Goal: Information Seeking & Learning: Check status

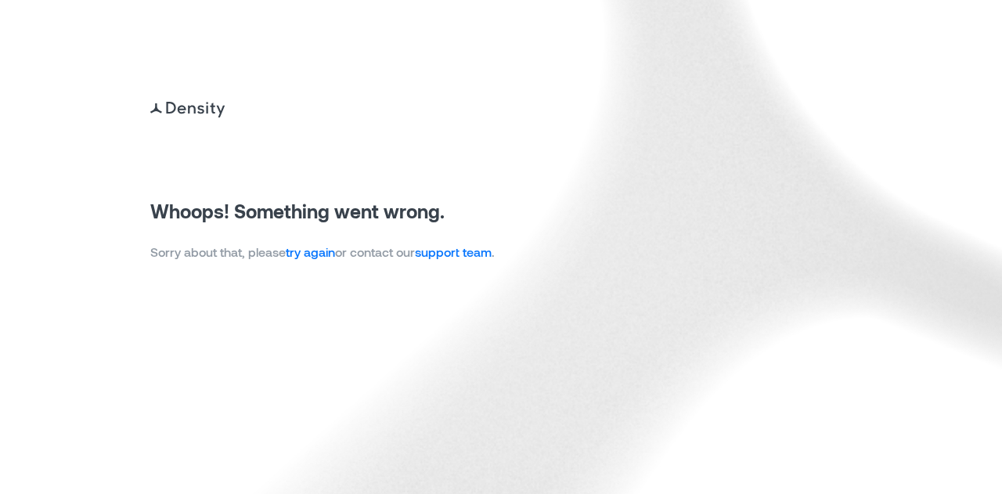
click at [324, 255] on link "try again" at bounding box center [310, 251] width 49 height 15
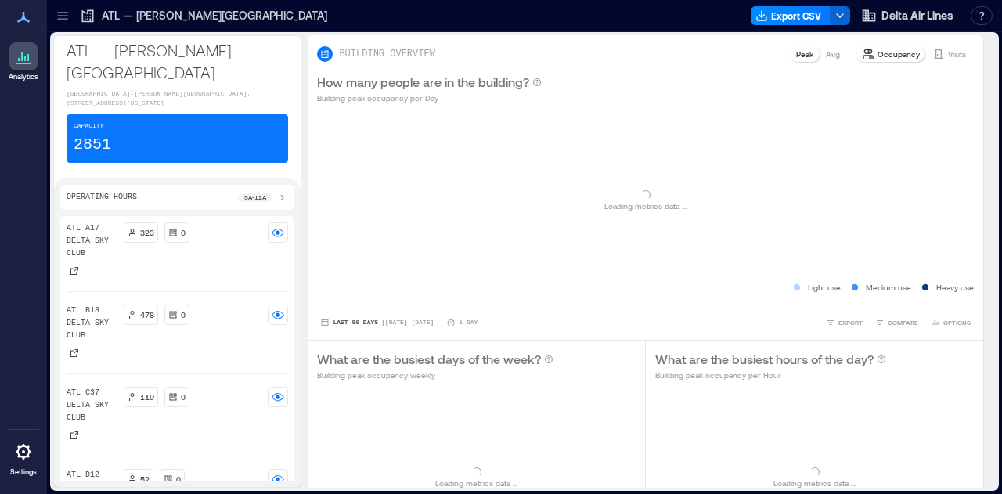
click at [107, 11] on p "ATL — [PERSON_NAME][GEOGRAPHIC_DATA]" at bounding box center [214, 16] width 225 height 16
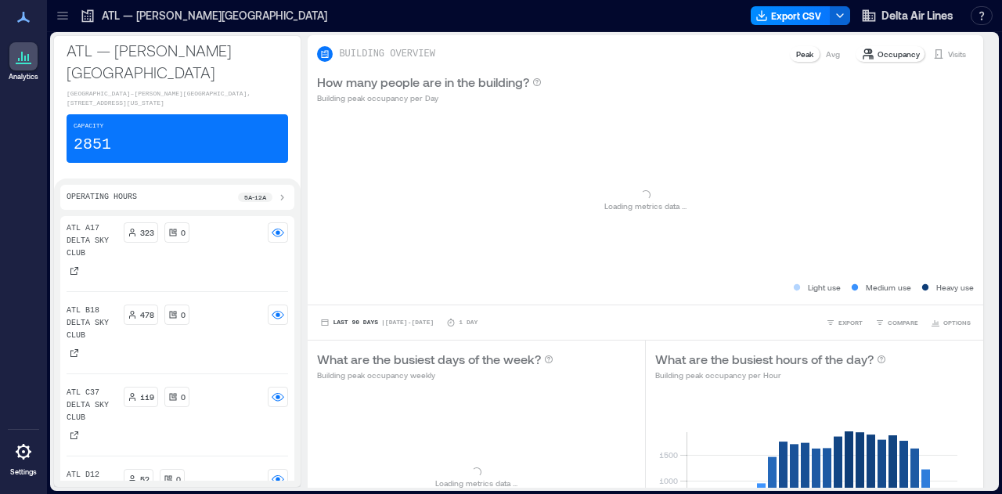
click at [66, 15] on icon at bounding box center [63, 16] width 16 height 16
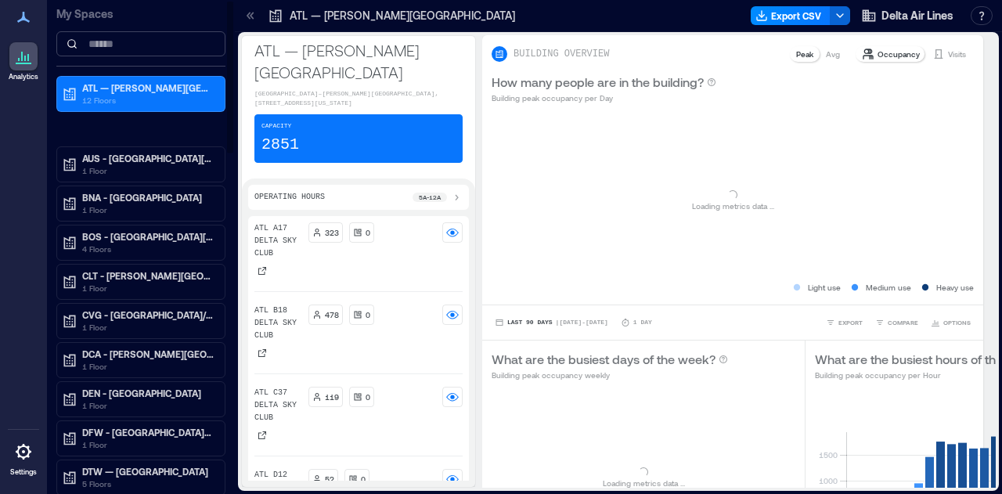
click at [109, 44] on input at bounding box center [140, 43] width 169 height 25
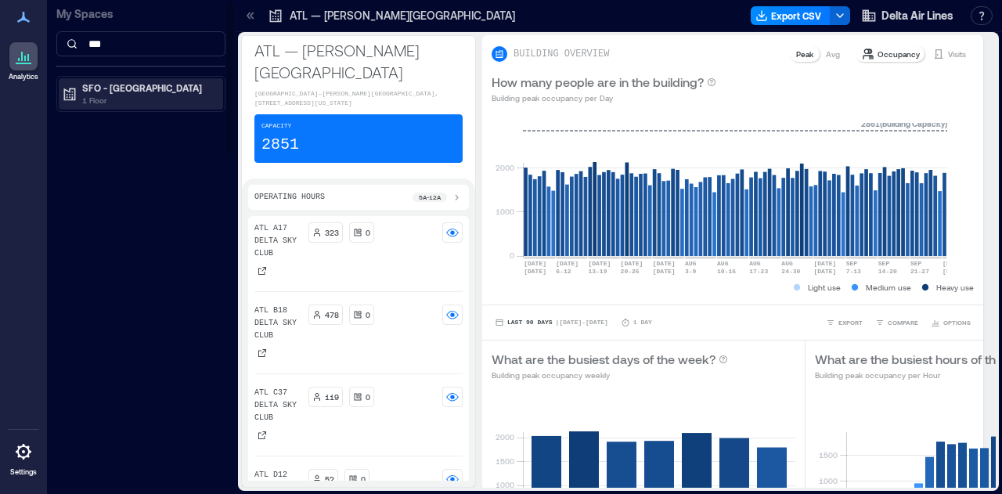
type input "***"
click at [142, 95] on p "1 Floor" at bounding box center [147, 100] width 131 height 13
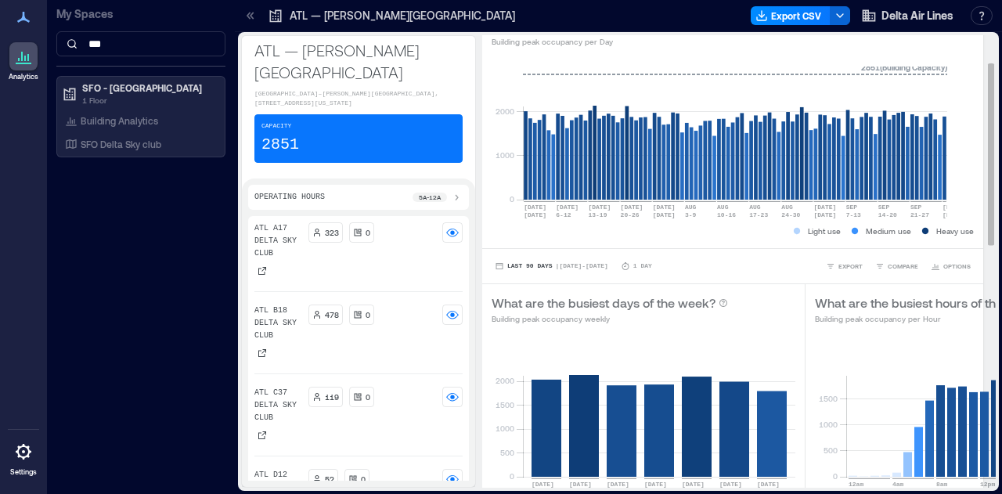
scroll to position [78, 0]
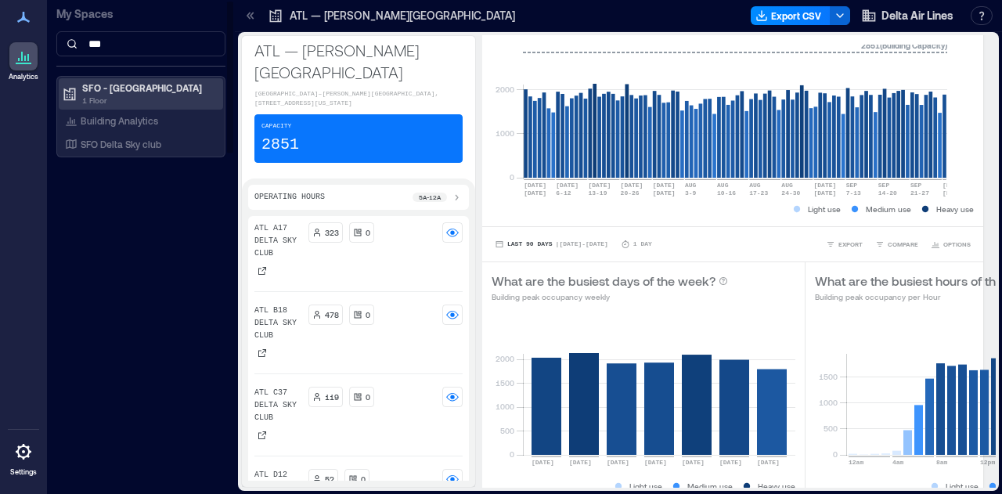
click at [117, 84] on p "SFO - [GEOGRAPHIC_DATA]" at bounding box center [147, 87] width 131 height 13
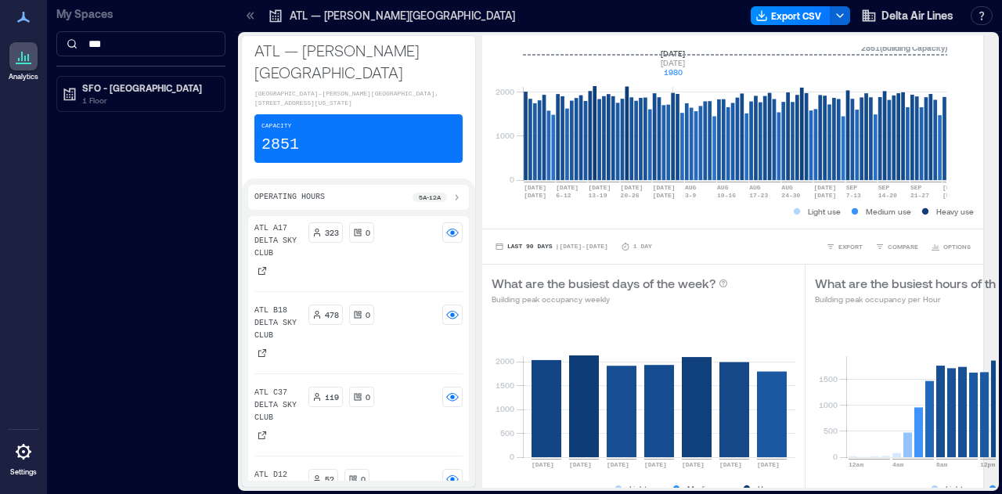
scroll to position [0, 0]
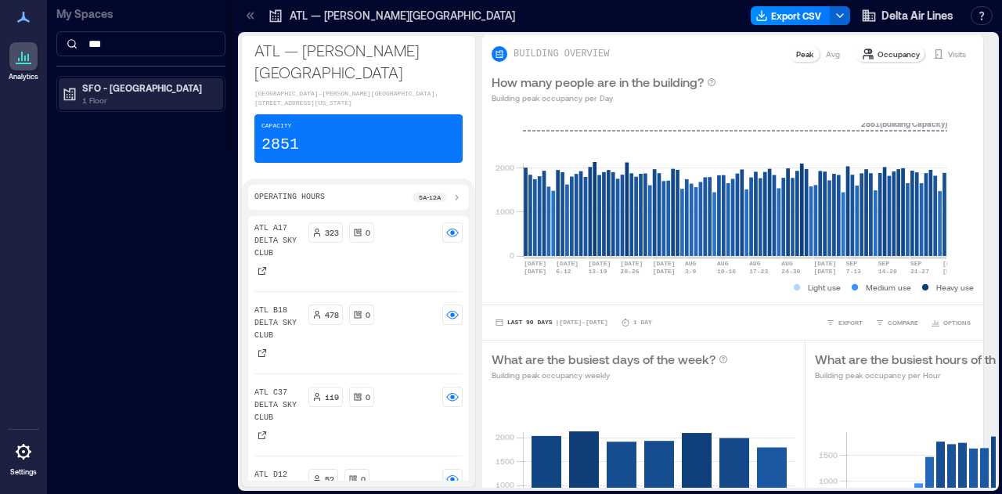
click at [172, 91] on p "SFO - [GEOGRAPHIC_DATA]" at bounding box center [147, 87] width 131 height 13
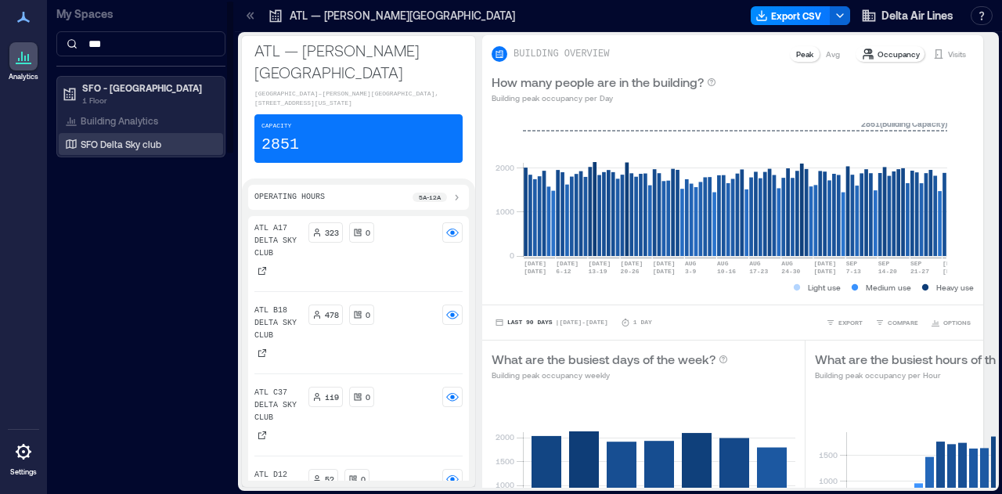
click at [137, 146] on p "SFO Delta Sky club" at bounding box center [121, 144] width 81 height 13
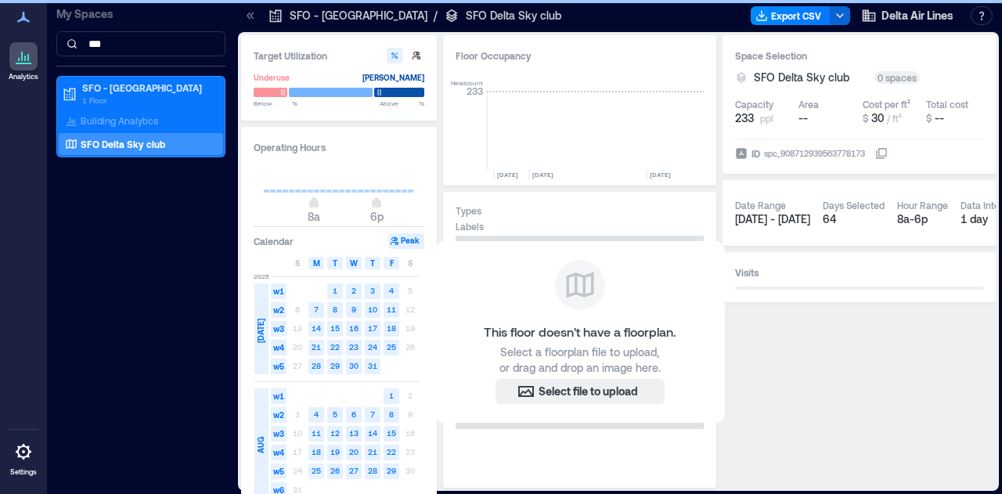
scroll to position [0, 5583]
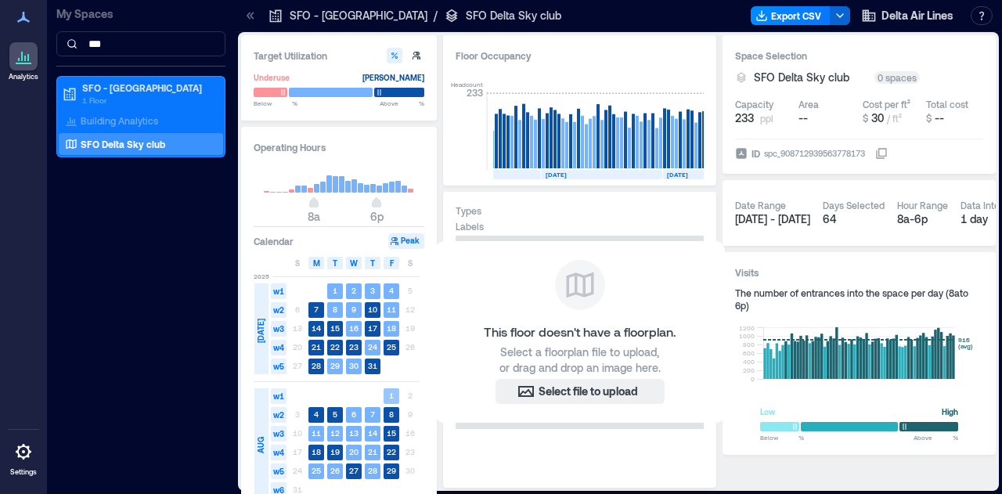
drag, startPoint x: 262, startPoint y: 465, endPoint x: 272, endPoint y: 377, distance: 88.2
click at [272, 377] on div "[DATE] w1 1 2 w2 3 4 5 6 7 8 9 w3 10 11 12 13 14 15 16 w4 17 18 19 20 21 22 23 …" at bounding box center [337, 438] width 166 height 124
click at [434, 444] on div "Operating Hours 8a 6p Calendar Peak S M T W T F S [DATE] w1 1 2 3 4 5 w2 6 7 8 …" at bounding box center [339, 353] width 196 height 452
click at [391, 472] on text "29" at bounding box center [391, 470] width 9 height 9
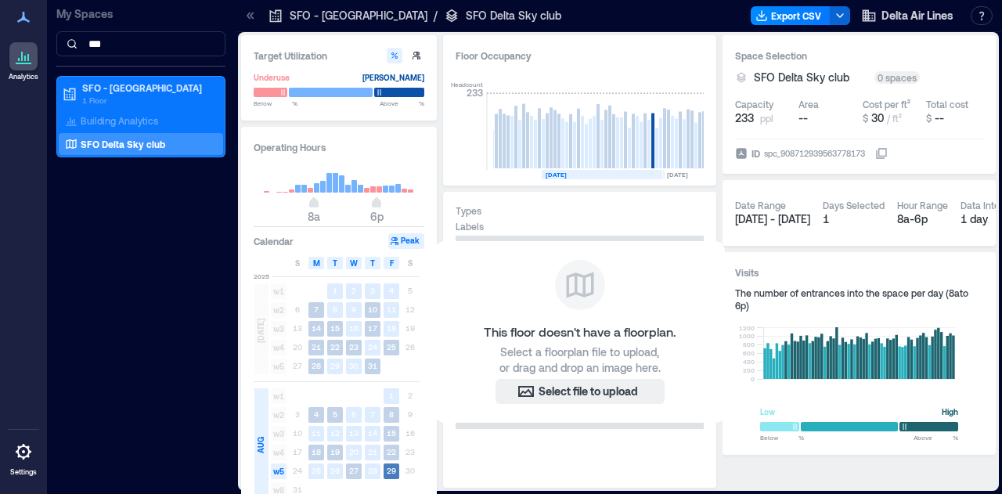
scroll to position [0, 5587]
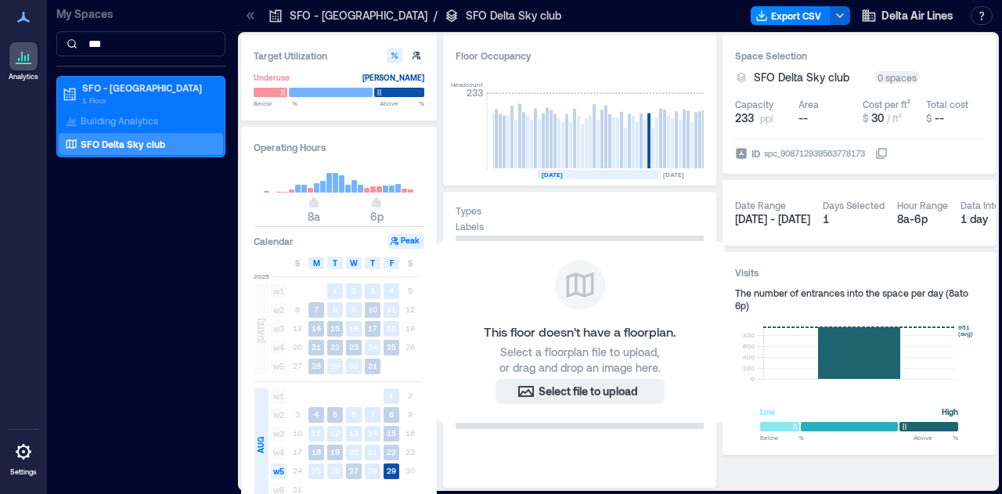
click at [779, 209] on div "Date Range" at bounding box center [760, 205] width 51 height 13
click at [948, 208] on div "Hour Range" at bounding box center [922, 205] width 51 height 13
click at [800, 218] on span "[DATE] - [DATE]" at bounding box center [772, 218] width 75 height 13
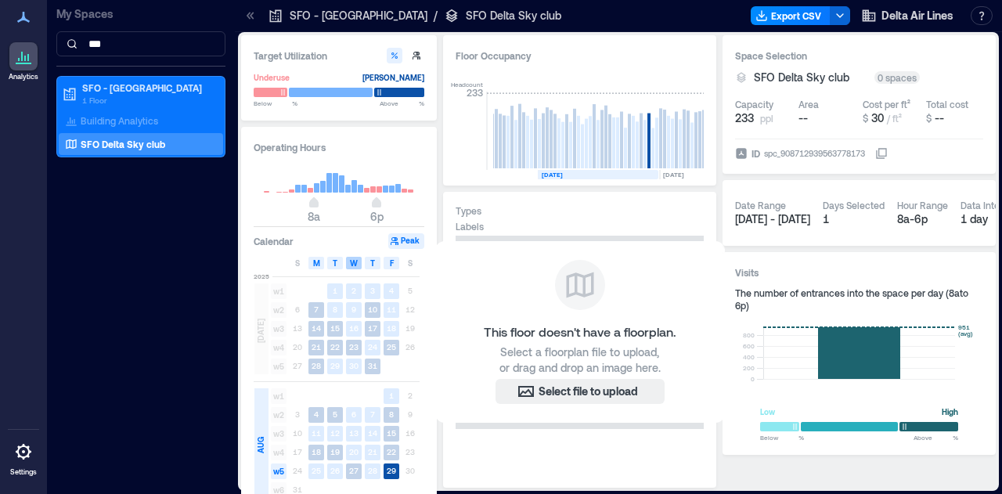
click at [360, 261] on div "W" at bounding box center [354, 263] width 16 height 13
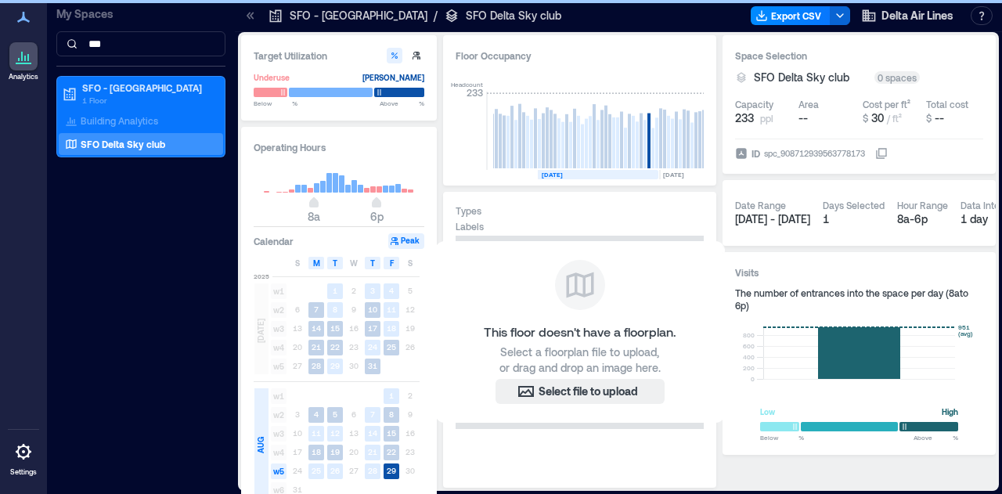
click at [277, 239] on h3 "Calendar" at bounding box center [274, 241] width 40 height 16
click at [402, 241] on button "Peak" at bounding box center [406, 241] width 36 height 16
click at [899, 73] on div "0 spaces" at bounding box center [896, 77] width 45 height 13
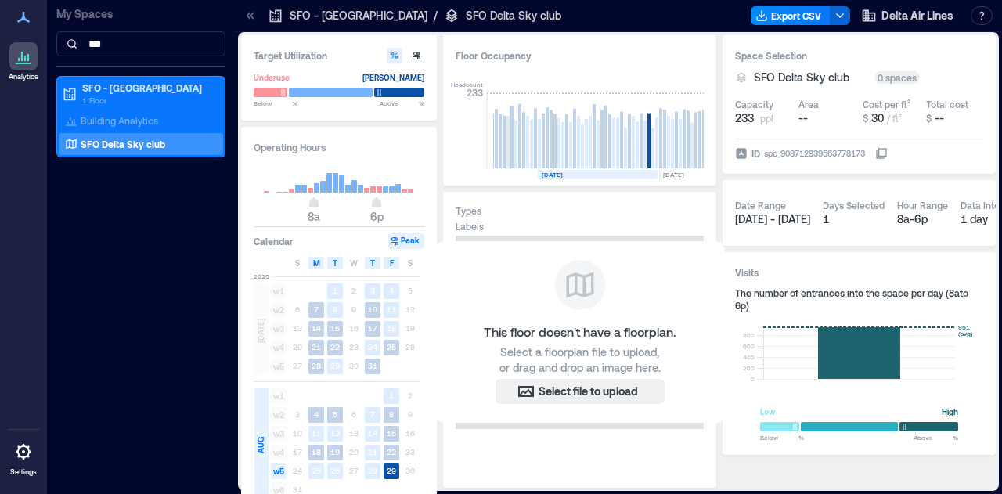
click at [938, 208] on div "Hour Range" at bounding box center [922, 205] width 51 height 13
drag, startPoint x: 365, startPoint y: 7, endPoint x: 185, endPoint y: 309, distance: 351.7
click at [185, 309] on div "My Spaces *** SFO - [GEOGRAPHIC_DATA] 1 Floor Building Analytics SFO Delta Sky …" at bounding box center [141, 247] width 188 height 494
click at [21, 60] on icon at bounding box center [22, 56] width 2 height 9
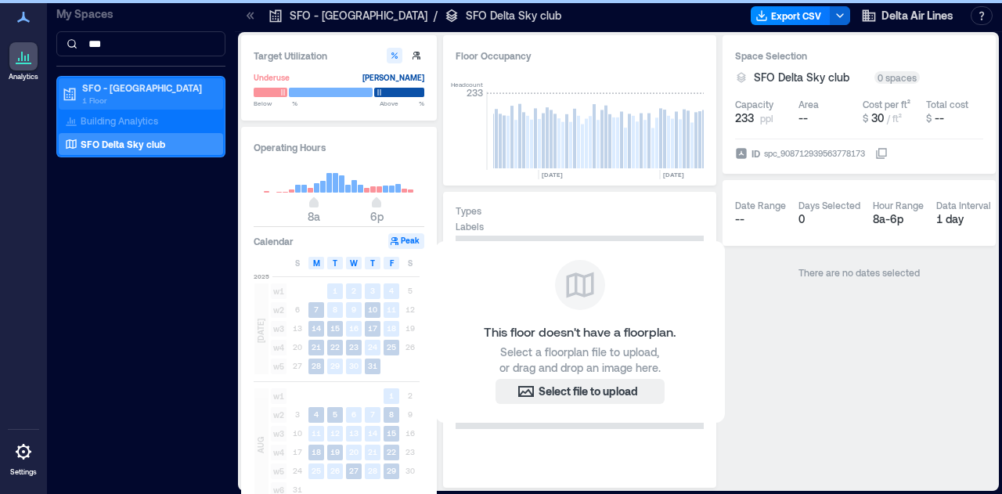
click at [131, 86] on p "SFO - [GEOGRAPHIC_DATA]" at bounding box center [147, 87] width 131 height 13
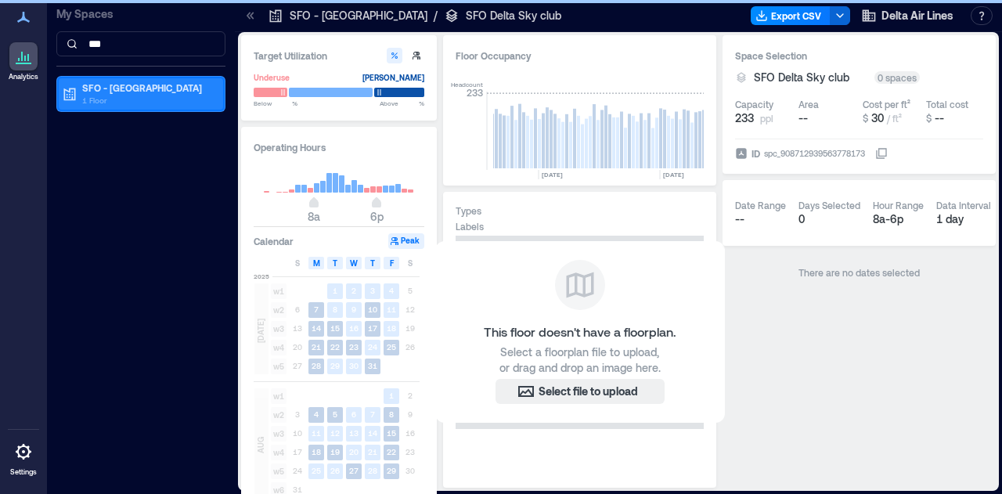
click at [131, 86] on p "SFO - [GEOGRAPHIC_DATA]" at bounding box center [147, 87] width 131 height 13
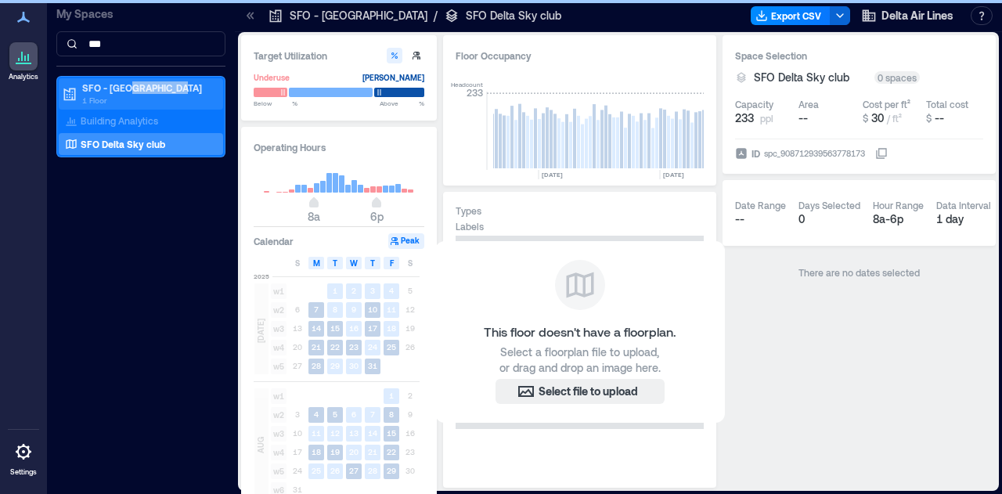
click at [131, 86] on p "SFO - [GEOGRAPHIC_DATA]" at bounding box center [147, 87] width 131 height 13
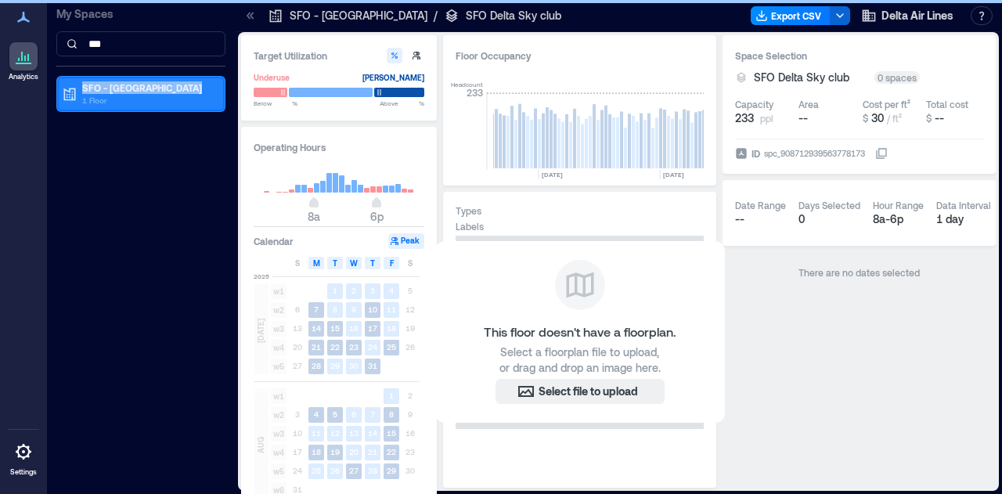
click at [131, 86] on p "SFO - [GEOGRAPHIC_DATA]" at bounding box center [147, 87] width 131 height 13
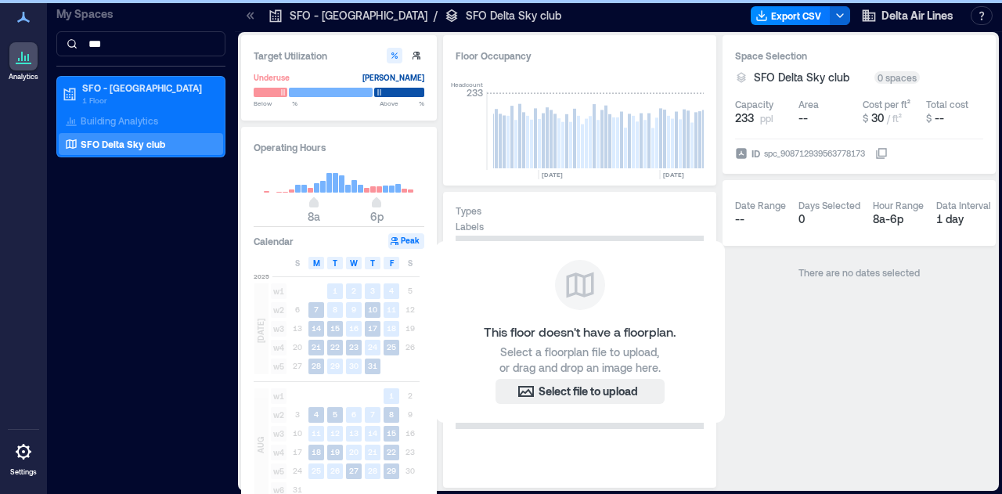
click at [139, 142] on p "SFO Delta Sky club" at bounding box center [123, 144] width 85 height 13
click at [144, 118] on p "Building Analytics" at bounding box center [119, 120] width 77 height 13
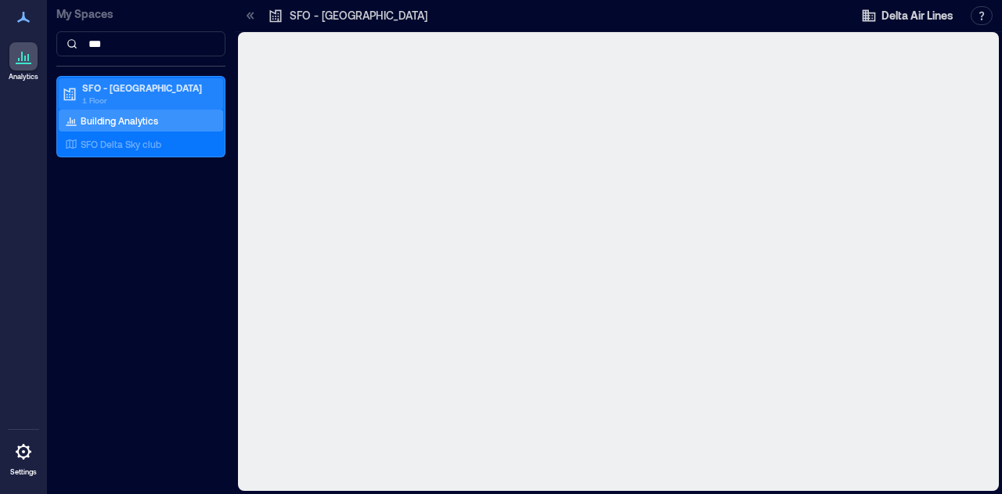
click at [133, 82] on p "SFO - [GEOGRAPHIC_DATA]" at bounding box center [147, 87] width 131 height 13
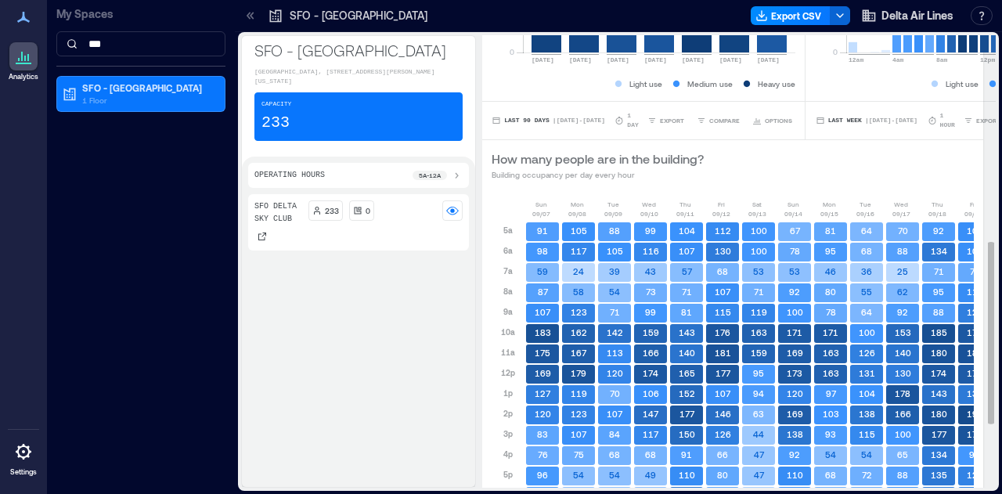
scroll to position [516, 0]
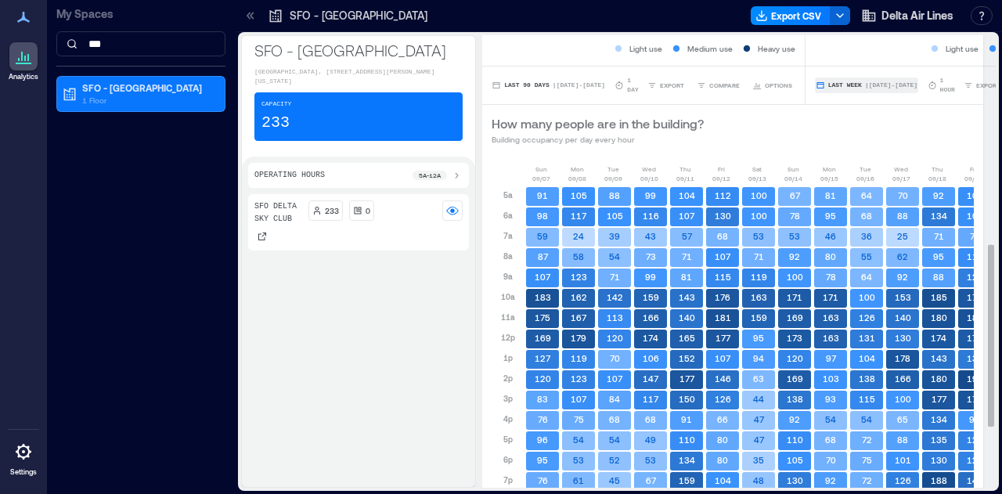
click at [912, 85] on span "| [DATE] - [DATE]" at bounding box center [891, 85] width 52 height 0
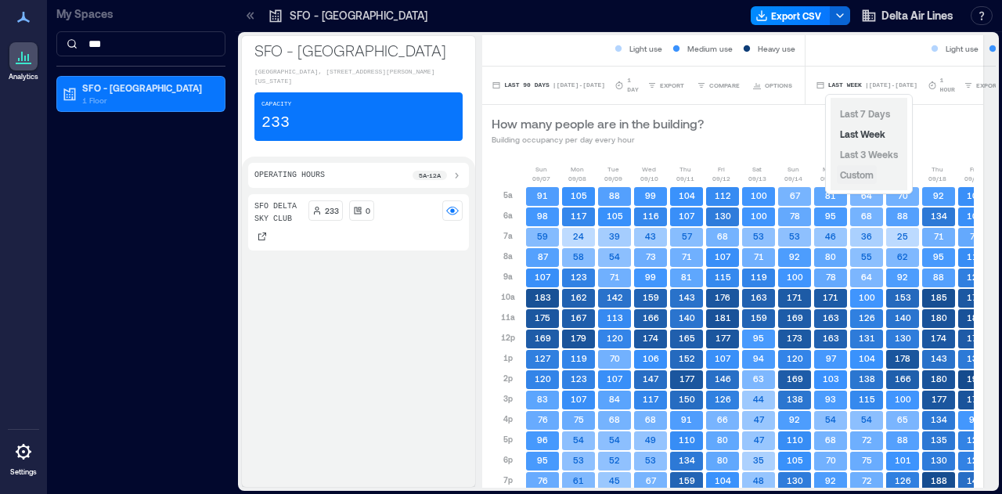
click at [875, 172] on button "Custom" at bounding box center [857, 174] width 40 height 19
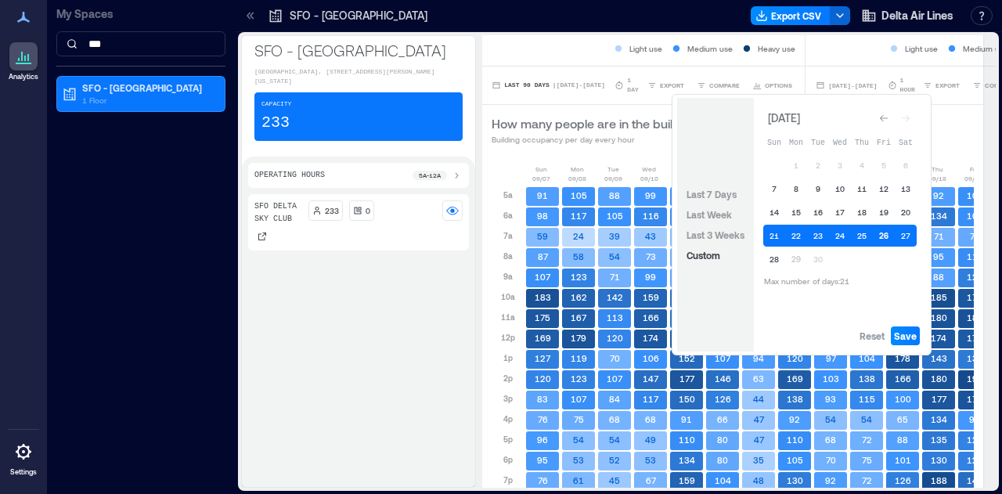
click at [877, 232] on button "26" at bounding box center [884, 236] width 22 height 22
click at [883, 236] on button "26" at bounding box center [884, 236] width 22 height 22
click at [780, 257] on button "28" at bounding box center [774, 259] width 22 height 22
click at [913, 336] on span "Save" at bounding box center [905, 335] width 23 height 13
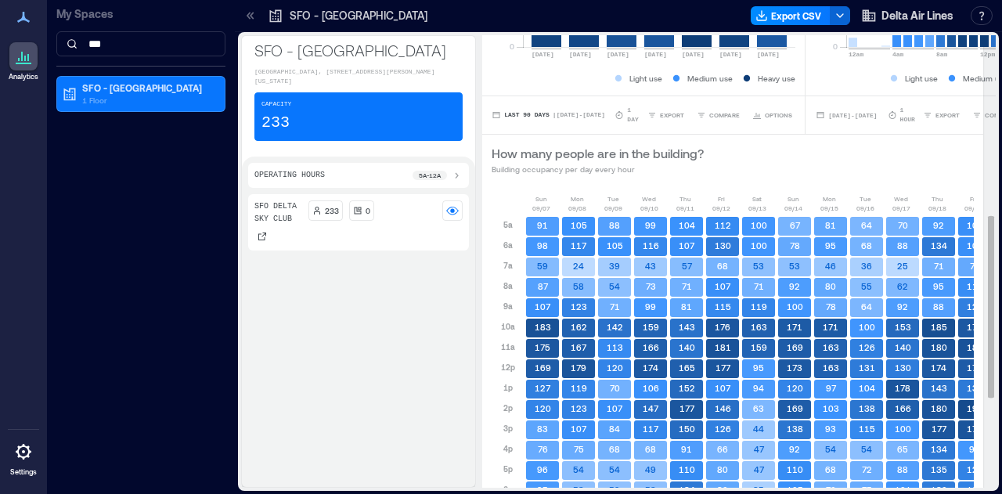
scroll to position [438, 0]
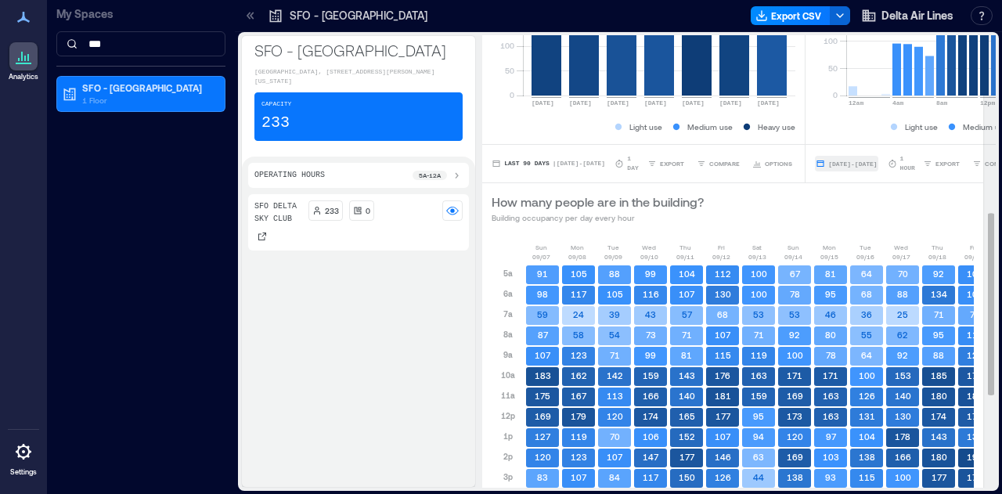
click at [877, 160] on span "[DATE] - [DATE]" at bounding box center [852, 163] width 49 height 7
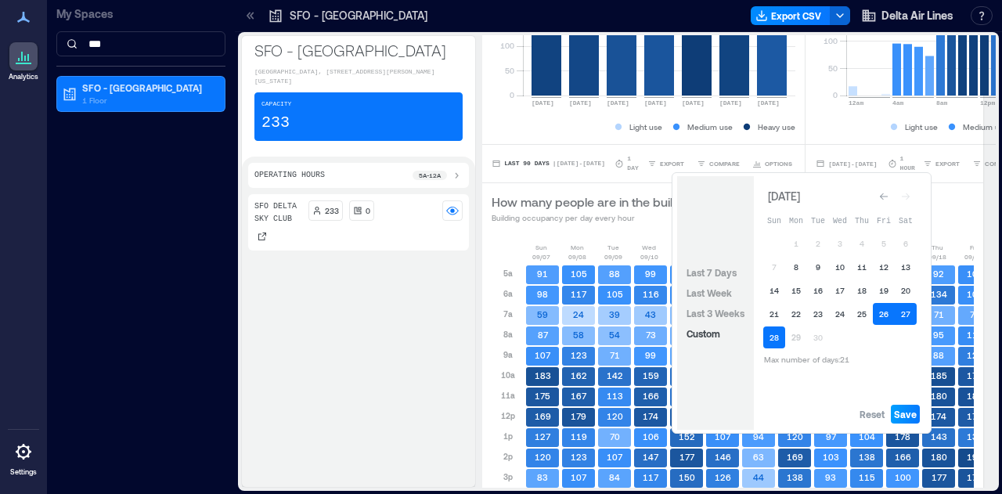
click at [906, 408] on span "Save" at bounding box center [905, 414] width 23 height 13
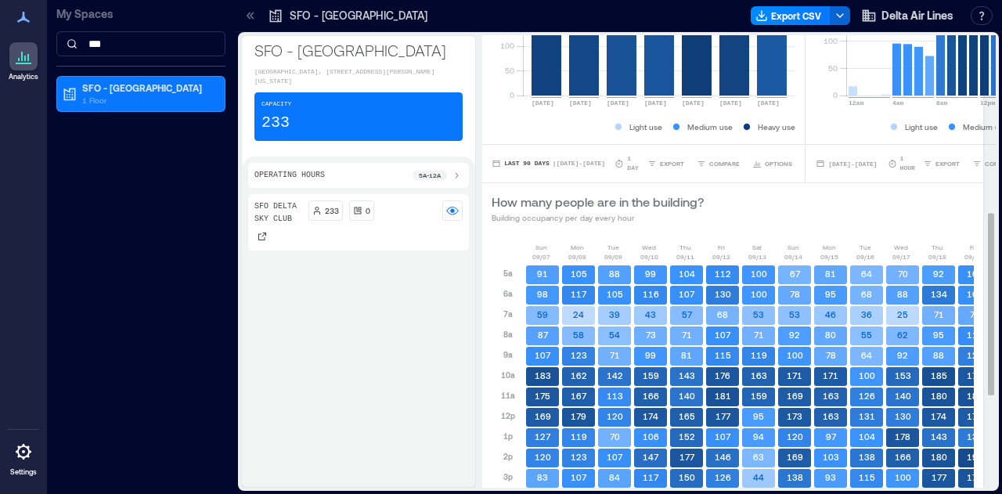
click at [887, 208] on div "How many people are in the building? Building occupancy per day every hour" at bounding box center [733, 208] width 482 height 31
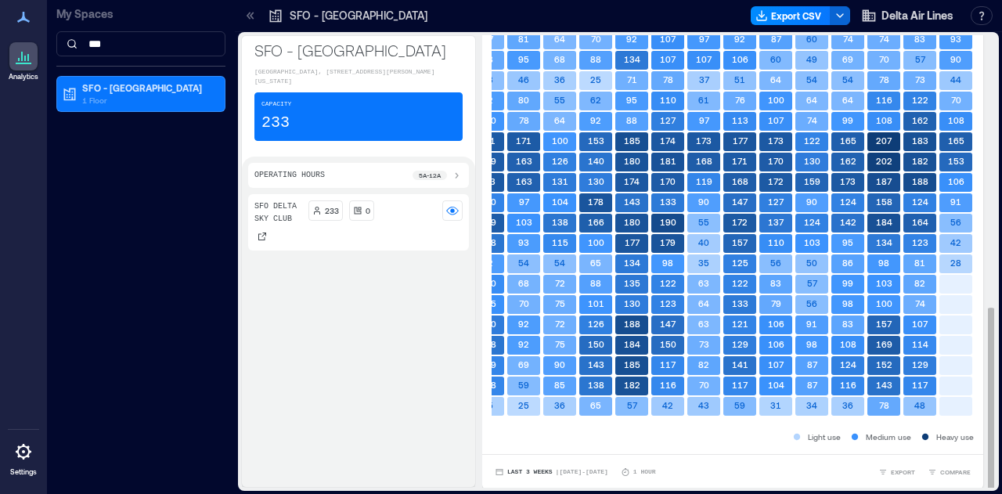
scroll to position [2, 0]
click at [531, 472] on span "Last 3 Weeks" at bounding box center [529, 472] width 45 height 0
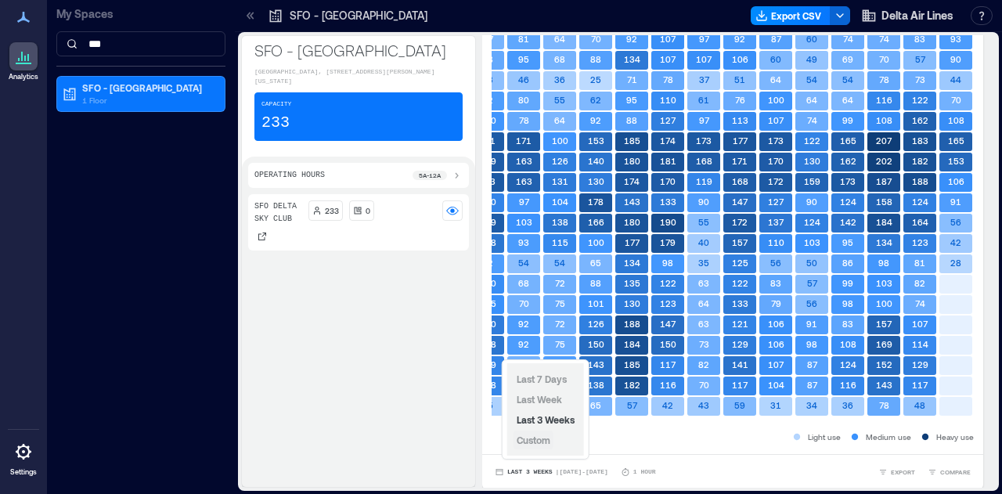
click at [546, 438] on span "Custom" at bounding box center [534, 439] width 34 height 11
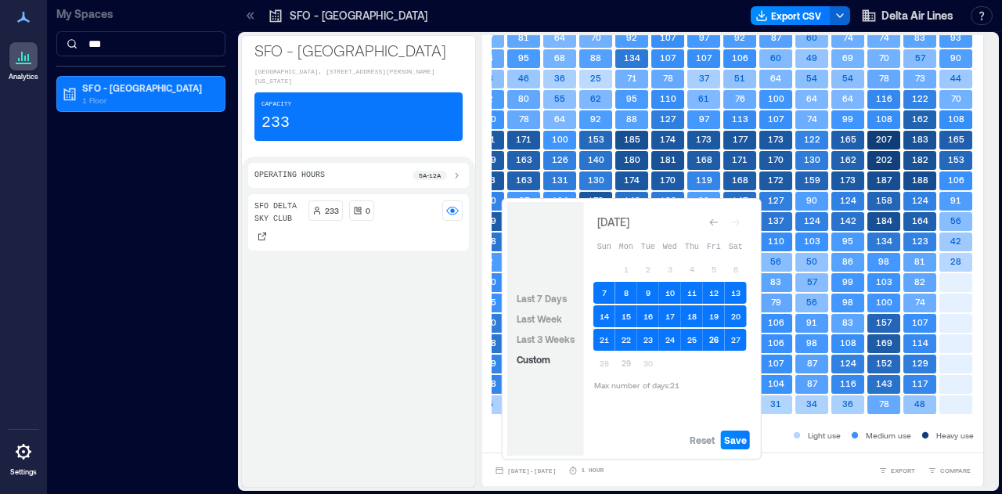
click at [710, 338] on button "26" at bounding box center [714, 340] width 22 height 22
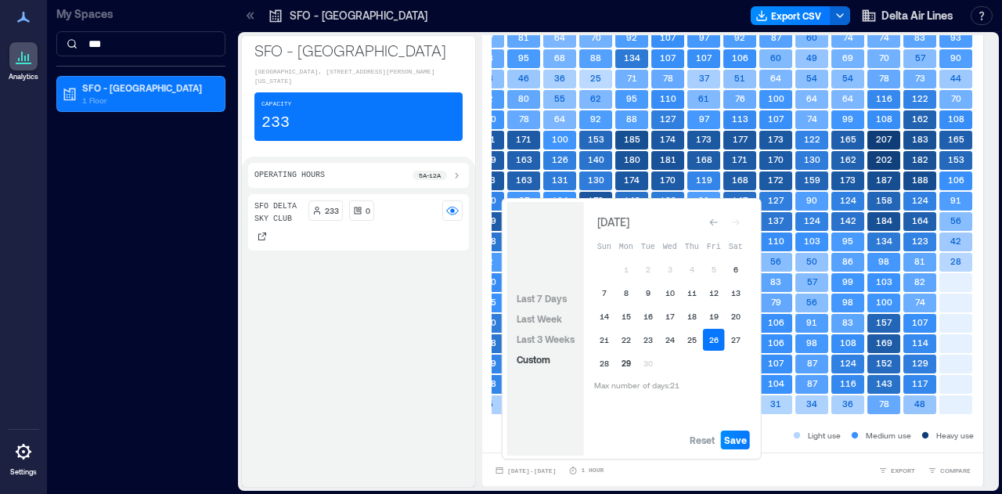
click at [626, 363] on button "29" at bounding box center [626, 363] width 22 height 22
click at [735, 434] on span "Save" at bounding box center [735, 440] width 23 height 13
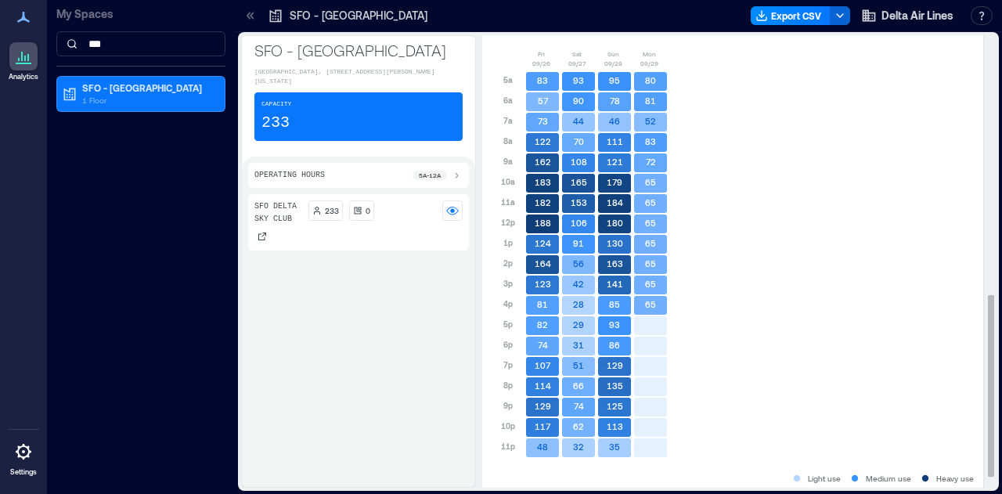
scroll to position [655, 0]
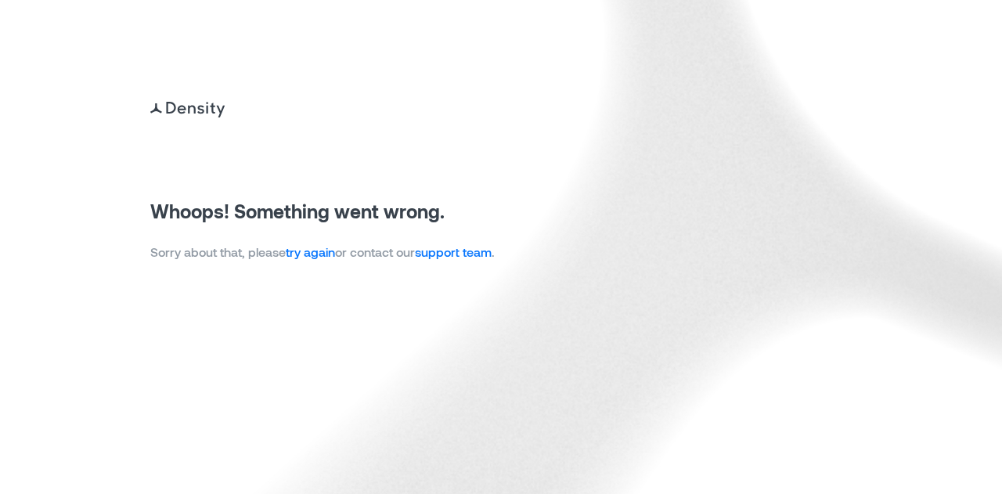
click at [317, 253] on link "try again" at bounding box center [310, 251] width 49 height 15
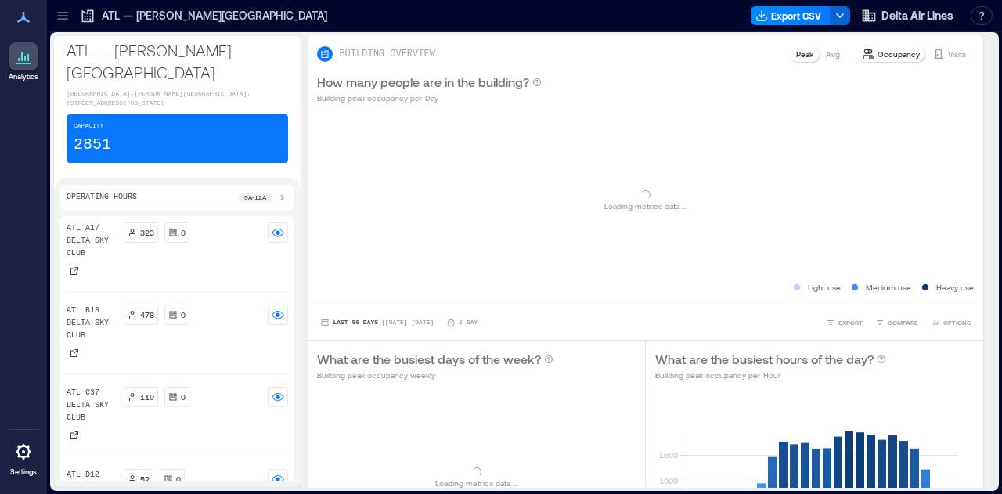
click at [65, 12] on icon at bounding box center [62, 13] width 10 height 2
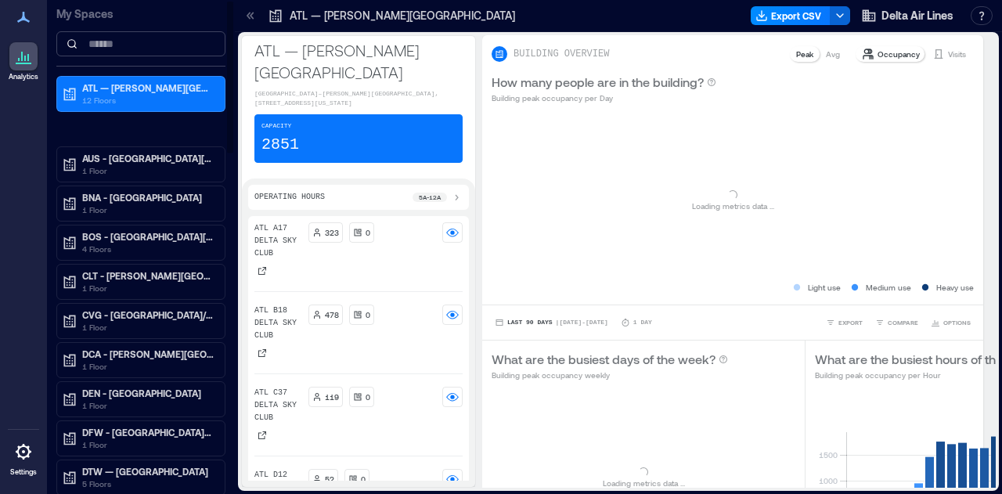
click at [113, 38] on input at bounding box center [140, 43] width 169 height 25
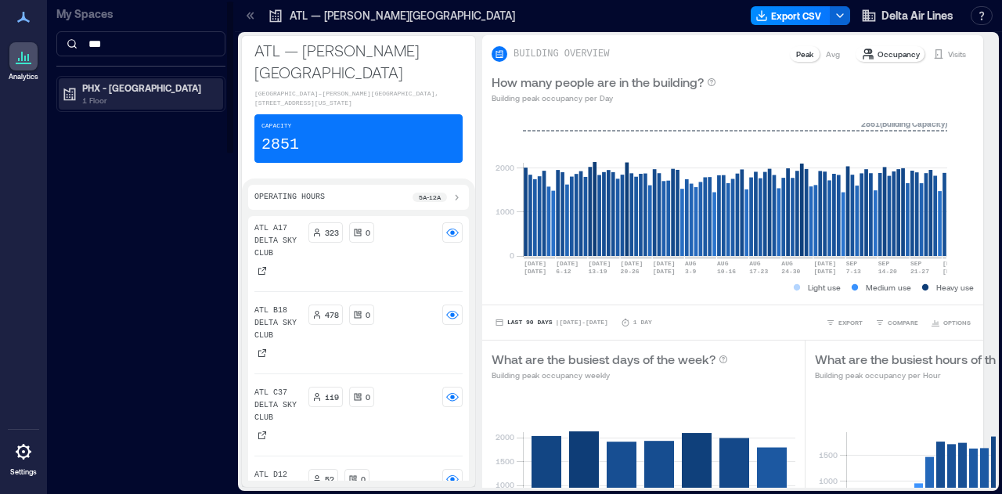
type input "***"
click at [130, 87] on p "PHX - [GEOGRAPHIC_DATA]" at bounding box center [147, 87] width 131 height 13
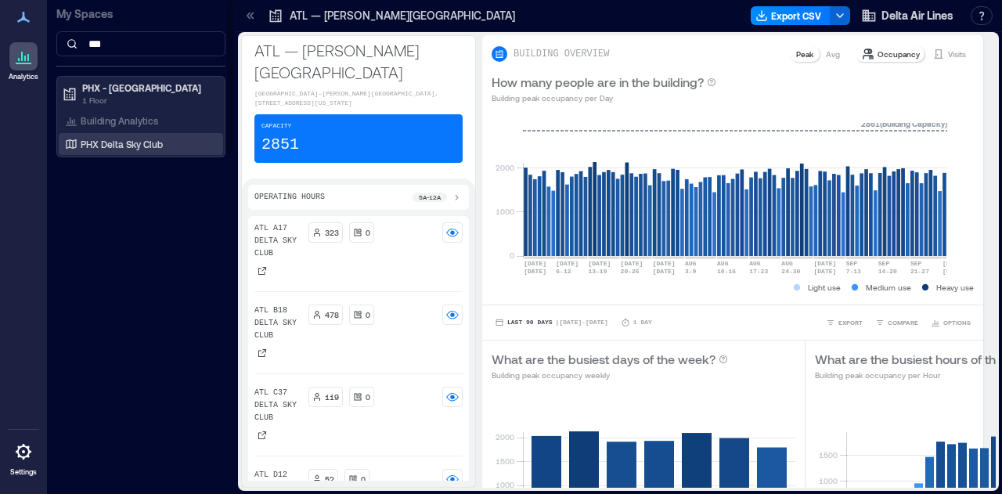
click at [126, 143] on p "PHX Delta Sky Club" at bounding box center [122, 144] width 82 height 13
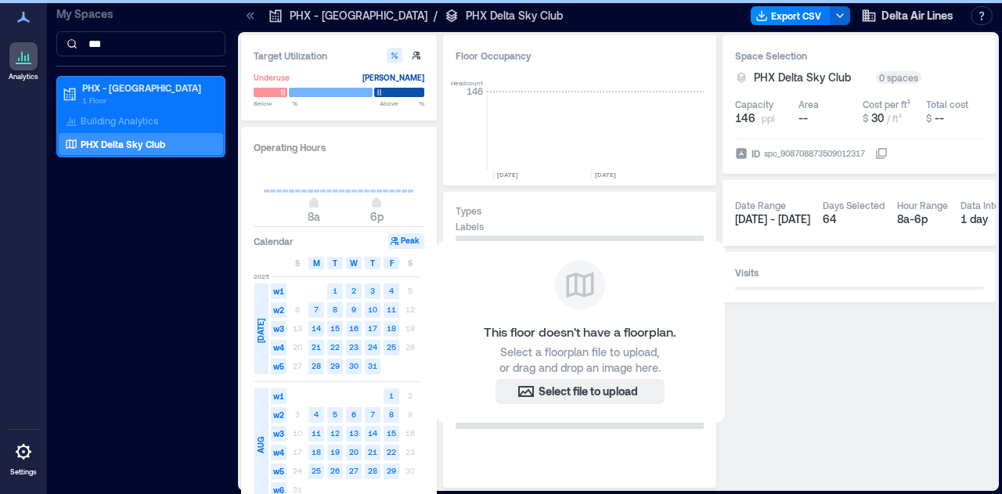
scroll to position [0, 3031]
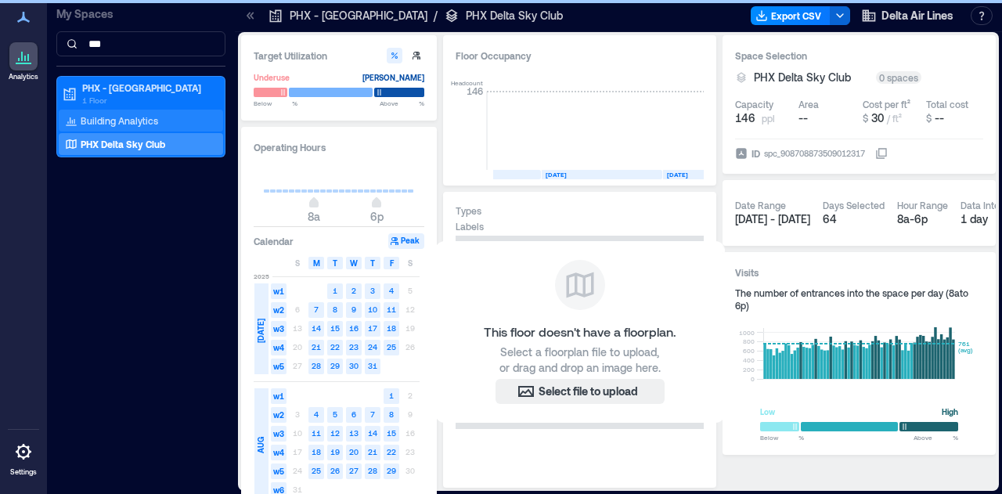
click at [103, 121] on p "Building Analytics" at bounding box center [119, 120] width 77 height 13
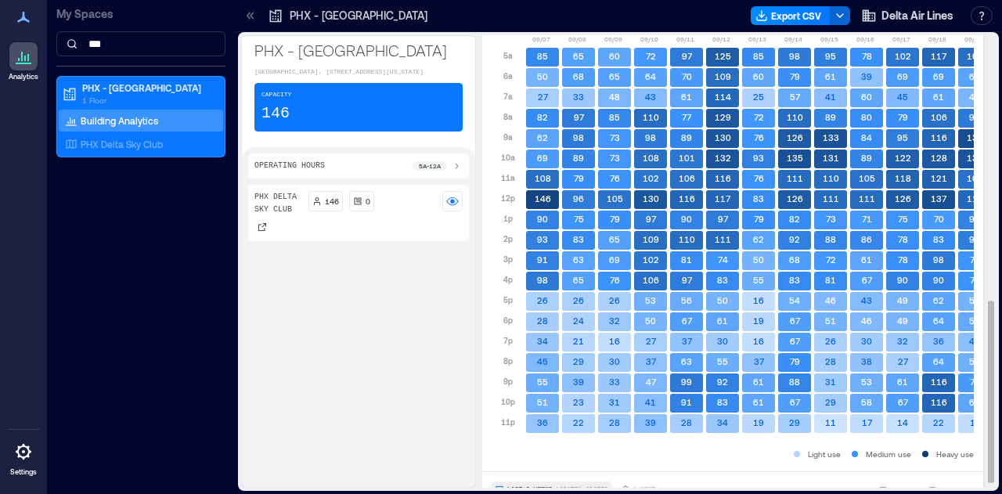
scroll to position [672, 0]
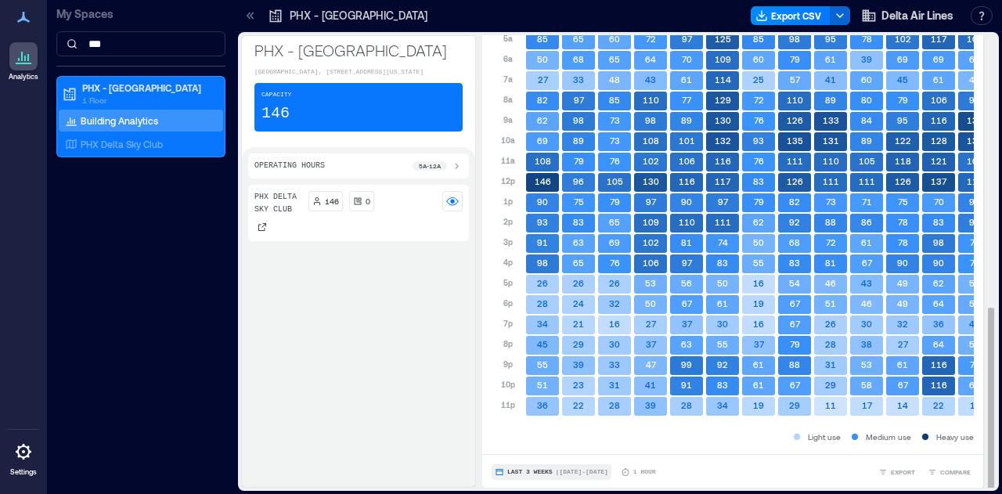
click at [536, 472] on span "Last 3 Weeks" at bounding box center [529, 472] width 45 height 0
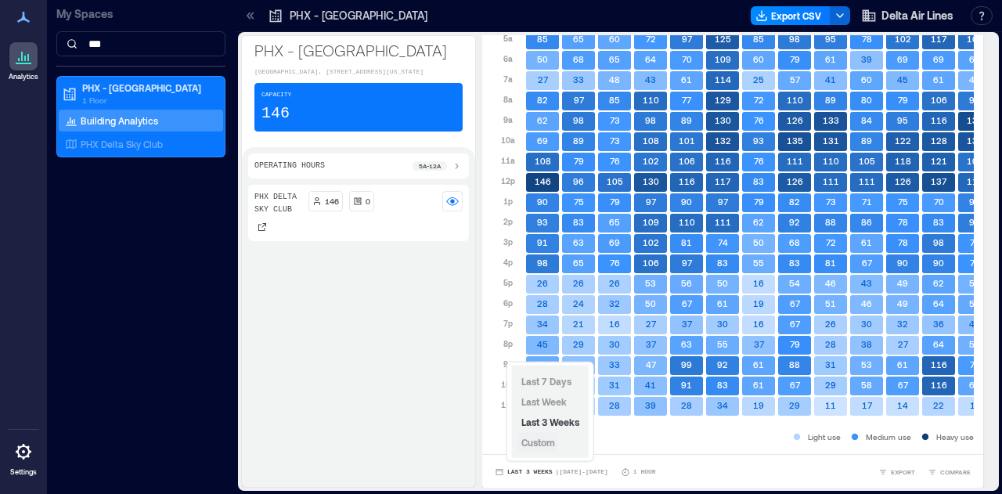
click at [554, 441] on span "Custom" at bounding box center [538, 442] width 34 height 11
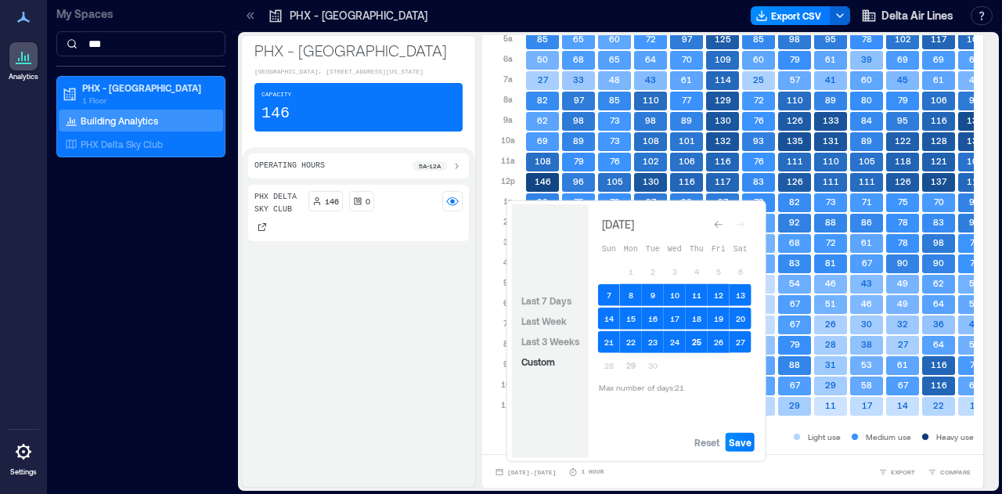
click at [699, 342] on button "25" at bounding box center [697, 342] width 22 height 22
click at [698, 340] on button "25" at bounding box center [697, 342] width 22 height 22
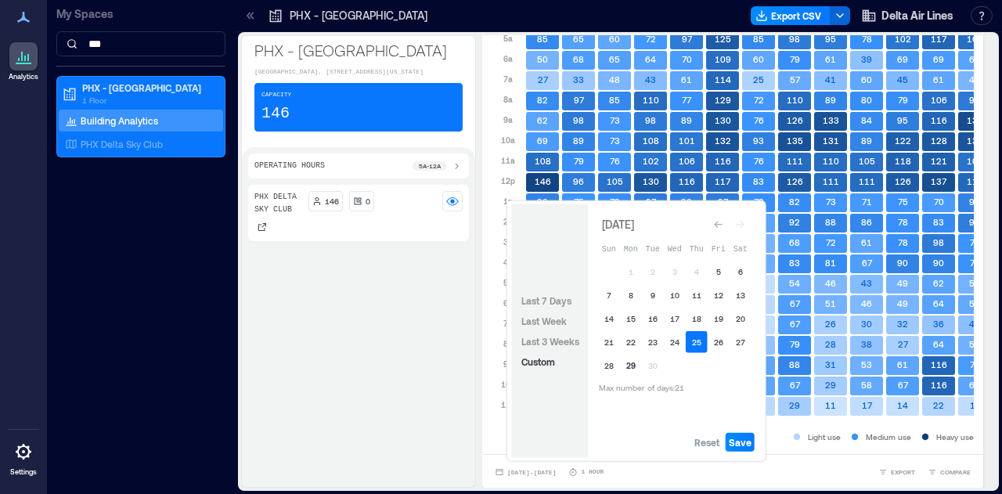
click at [633, 367] on button "29" at bounding box center [631, 366] width 22 height 22
click at [737, 441] on span "Save" at bounding box center [740, 442] width 23 height 13
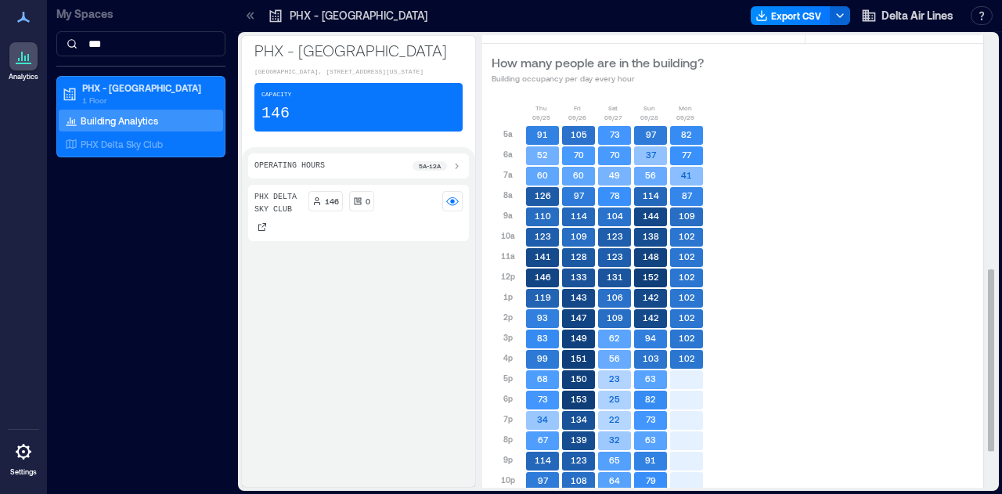
scroll to position [655, 0]
